Goal: Information Seeking & Learning: Learn about a topic

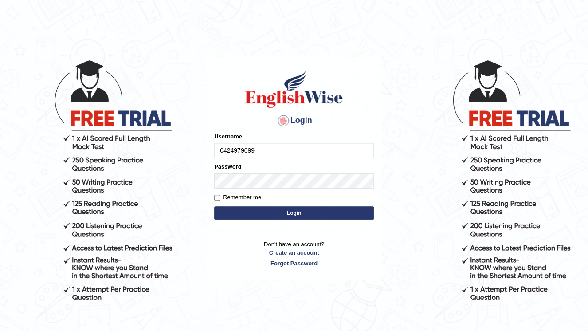
type input "0424979099"
click at [275, 211] on button "Login" at bounding box center [294, 212] width 160 height 13
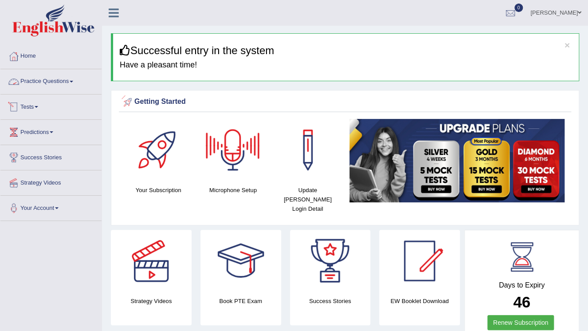
click at [62, 80] on link "Practice Questions" at bounding box center [50, 80] width 101 height 22
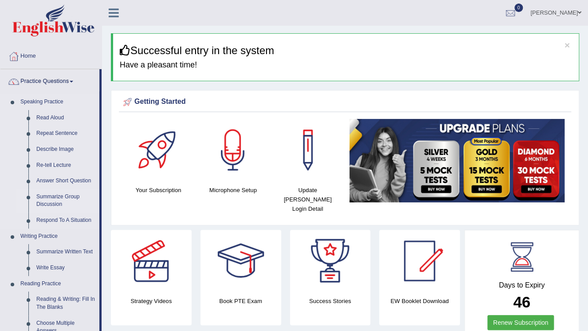
scroll to position [71, 0]
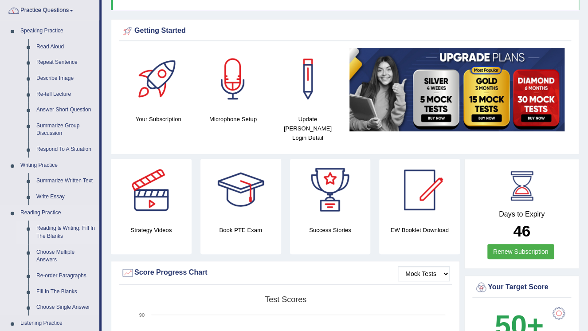
click at [57, 227] on link "Reading & Writing: Fill In The Blanks" at bounding box center [65, 232] width 67 height 24
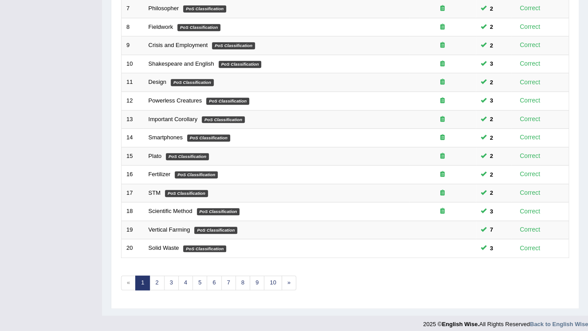
scroll to position [254, 0]
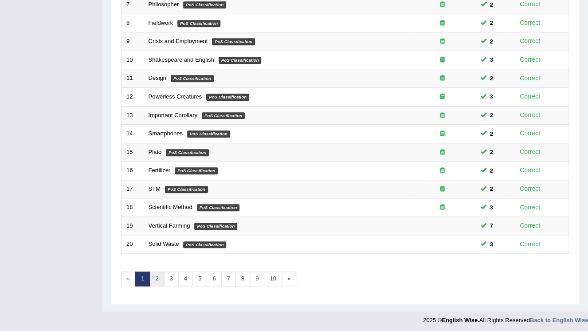
click at [155, 276] on link "2" at bounding box center [156, 278] width 15 height 15
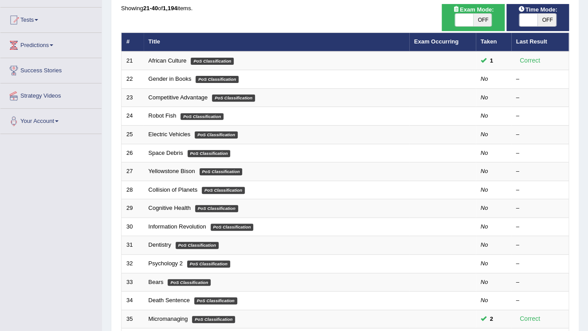
scroll to position [71, 0]
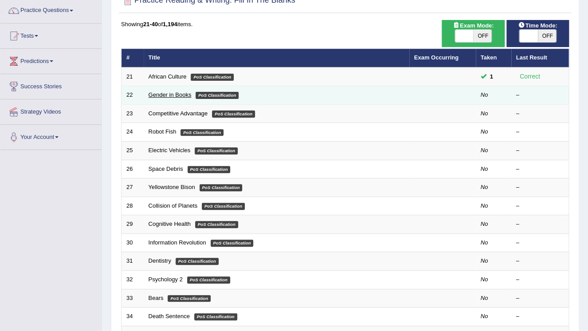
click at [169, 94] on link "Gender in Books" at bounding box center [170, 94] width 43 height 7
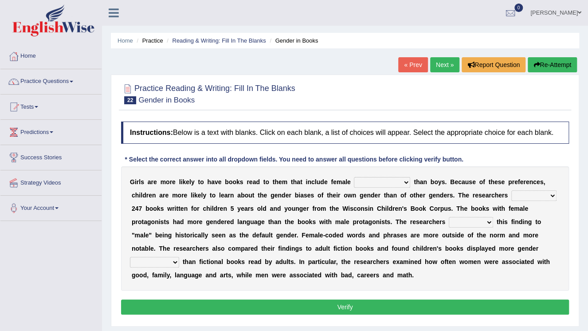
click at [324, 39] on ul "Home Practice Reading & Writing: Fill In The Blanks Gender in Books" at bounding box center [345, 41] width 468 height 16
click at [459, 157] on div "Instructions: Below is a text with blanks. Click on each blank, a list of choic…" at bounding box center [345, 219] width 452 height 204
click at [516, 276] on div "G i r l s a r e m o r e l i k e l y t o h a v e b o o k s r e a d t o t h e m t…" at bounding box center [345, 228] width 448 height 124
click at [409, 143] on h4 "Instructions: Below is a text with blanks. Click on each blank, a list of choic…" at bounding box center [345, 133] width 448 height 22
click at [547, 96] on div at bounding box center [345, 93] width 448 height 27
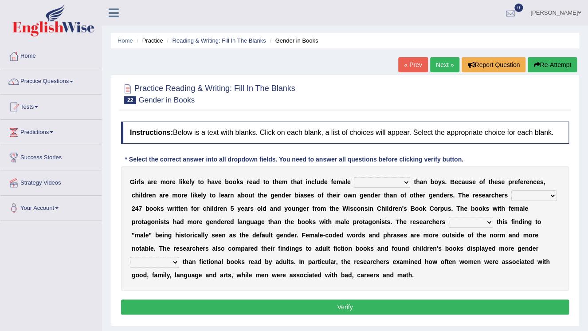
click at [189, 86] on h2 "Practice Reading & Writing: Fill In The Blanks 22 Gender in Books" at bounding box center [208, 93] width 174 height 22
click at [273, 51] on div "Home Practice Reading & Writing: Fill In The Blanks Gender in Books « Prev Next…" at bounding box center [345, 222] width 486 height 444
click at [71, 73] on link "Practice Questions" at bounding box center [50, 80] width 101 height 22
drag, startPoint x: 136, startPoint y: 10, endPoint x: 135, endPoint y: 17, distance: 7.2
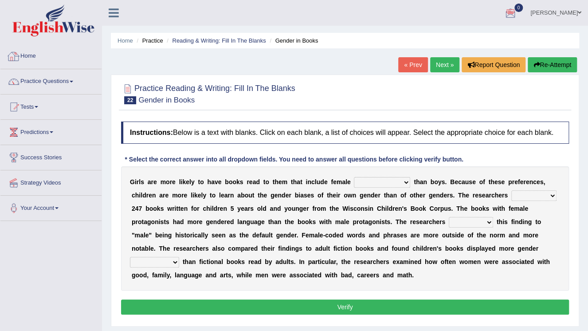
click at [136, 9] on div "[PERSON_NAME] Toggle navigation Username: 0424979099 Access Type: Online Subscr…" at bounding box center [345, 13] width 486 height 26
click at [135, 17] on div "[PERSON_NAME] Toggle navigation Username: 0424979099 Access Type: Online Subscr…" at bounding box center [345, 13] width 486 height 26
click at [389, 183] on select "protagonists cosmogonists agonists expressionists" at bounding box center [382, 182] width 56 height 11
select select "expressionists"
click at [354, 177] on select "protagonists cosmogonists agonists expressionists" at bounding box center [382, 182] width 56 height 11
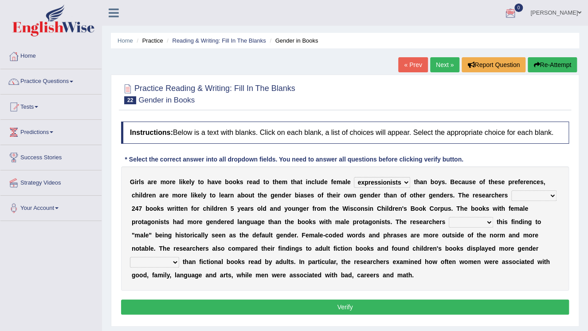
click at [511, 194] on select "hydrolyzed paralyzed catalyzed analyzed" at bounding box center [533, 195] width 45 height 11
select select "analyzed"
click at [511, 190] on select "hydrolyzed paralyzed catalyzed analyzed" at bounding box center [533, 195] width 45 height 11
click at [449, 221] on select "contribute tribute distribute attribute" at bounding box center [471, 222] width 44 height 11
select select "contribute"
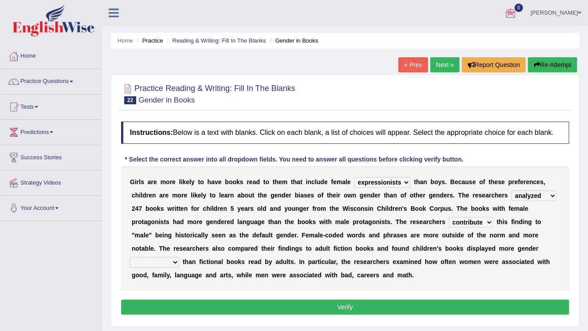
click at [449, 217] on select "contribute tribute distribute attribute" at bounding box center [471, 222] width 44 height 11
click at [179, 257] on select "stereotypes teletypes prototypes electrotypes" at bounding box center [154, 262] width 49 height 11
select select "prototypes"
click at [179, 257] on select "stereotypes teletypes prototypes electrotypes" at bounding box center [154, 262] width 49 height 11
click at [352, 307] on button "Verify" at bounding box center [345, 306] width 448 height 15
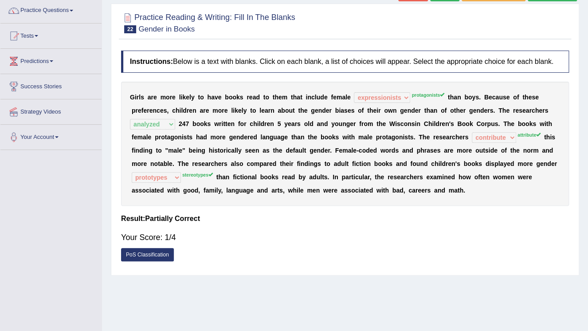
scroll to position [35, 0]
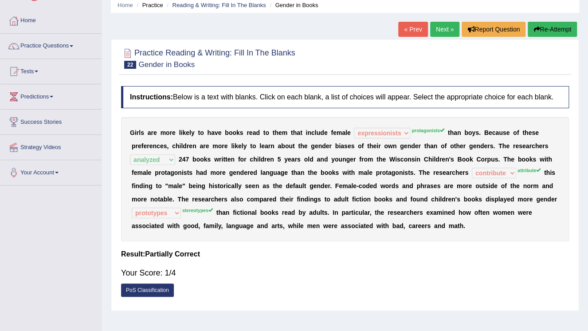
click at [555, 30] on button "Re-Attempt" at bounding box center [552, 29] width 49 height 15
